Goal: Navigation & Orientation: Go to known website

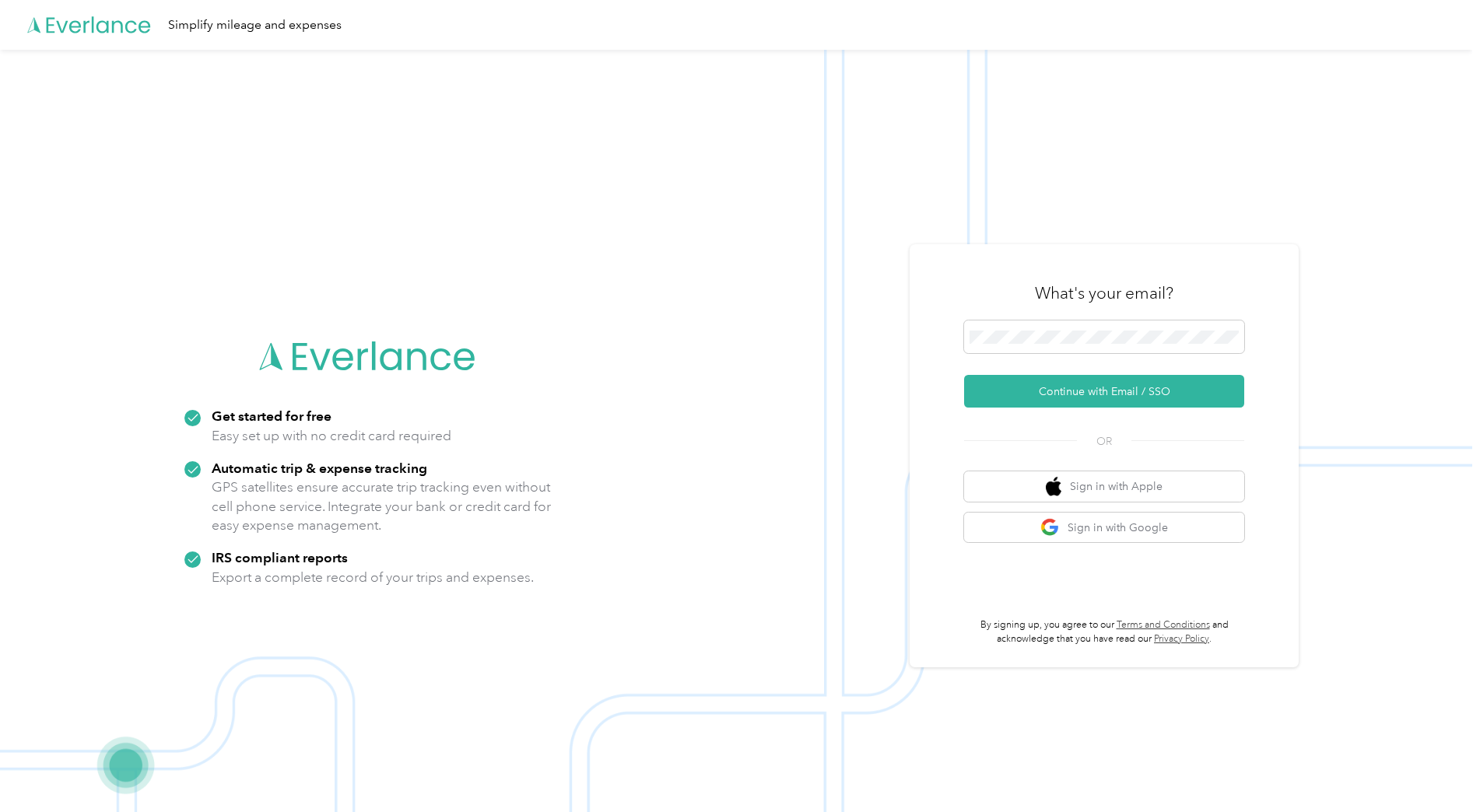
click at [1015, 317] on div "What's your email?" at bounding box center [1104, 293] width 280 height 55
click at [1105, 388] on button "Continue with Email / SSO" at bounding box center [1104, 391] width 280 height 33
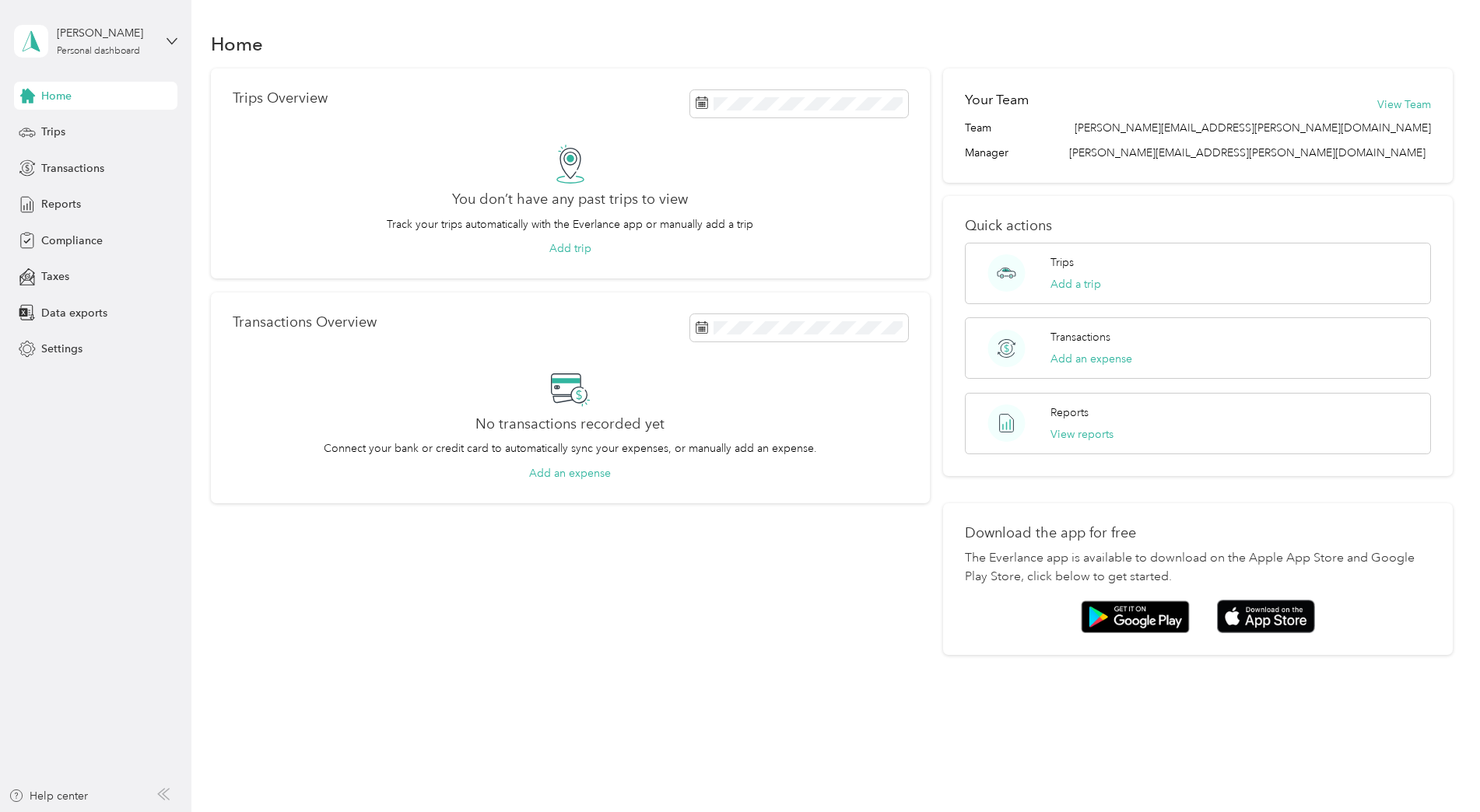
click at [137, 505] on aside "[PERSON_NAME] Personal dashboard Home Trips Transactions Reports Compliance Tax…" at bounding box center [96, 406] width 191 height 812
